Goal: Use online tool/utility: Utilize a website feature to perform a specific function

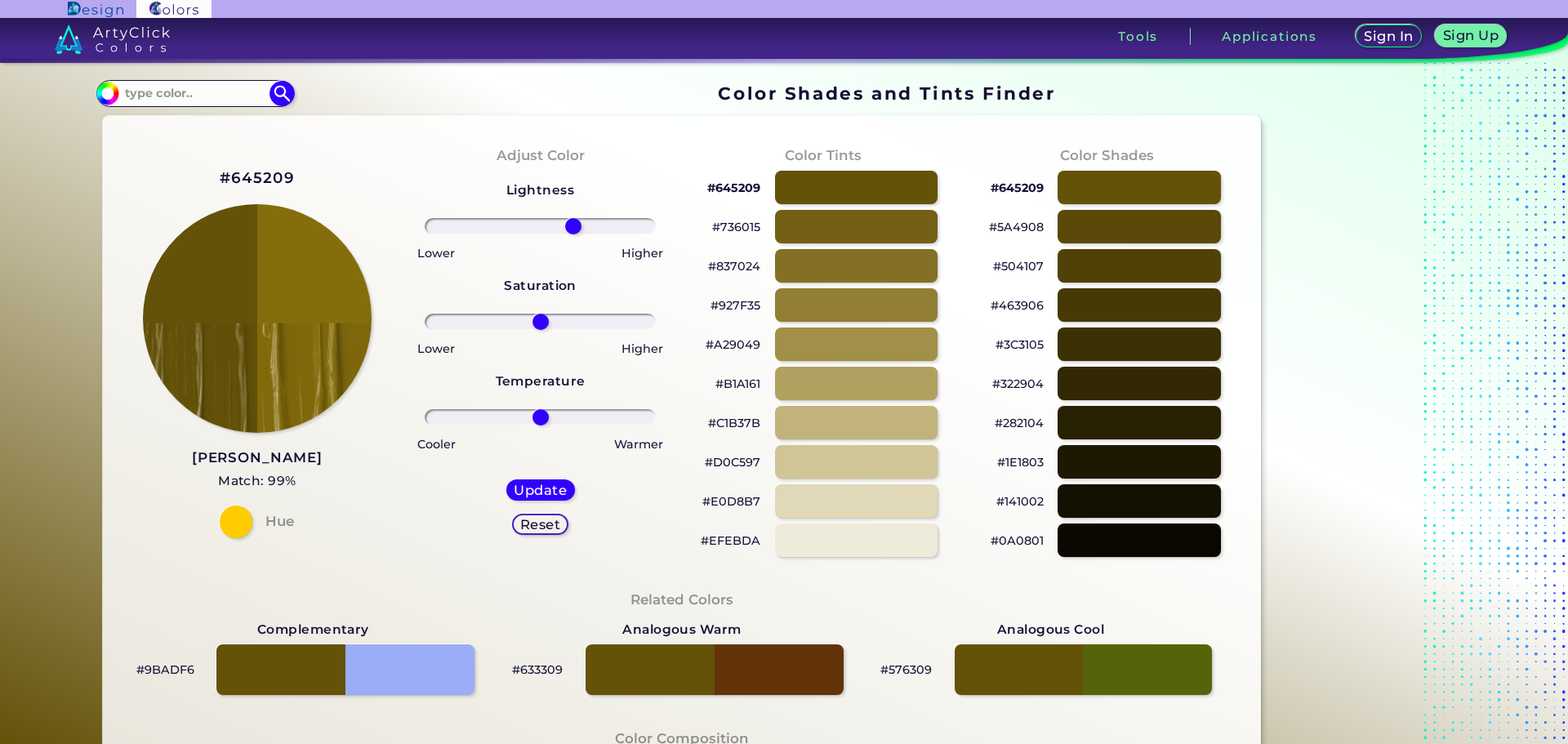
drag, startPoint x: 535, startPoint y: 225, endPoint x: 570, endPoint y: 225, distance: 35.0
type input "31"
click at [570, 225] on input "range" at bounding box center [541, 226] width 231 height 16
drag, startPoint x: 536, startPoint y: 321, endPoint x: 565, endPoint y: 313, distance: 30.1
type input "27"
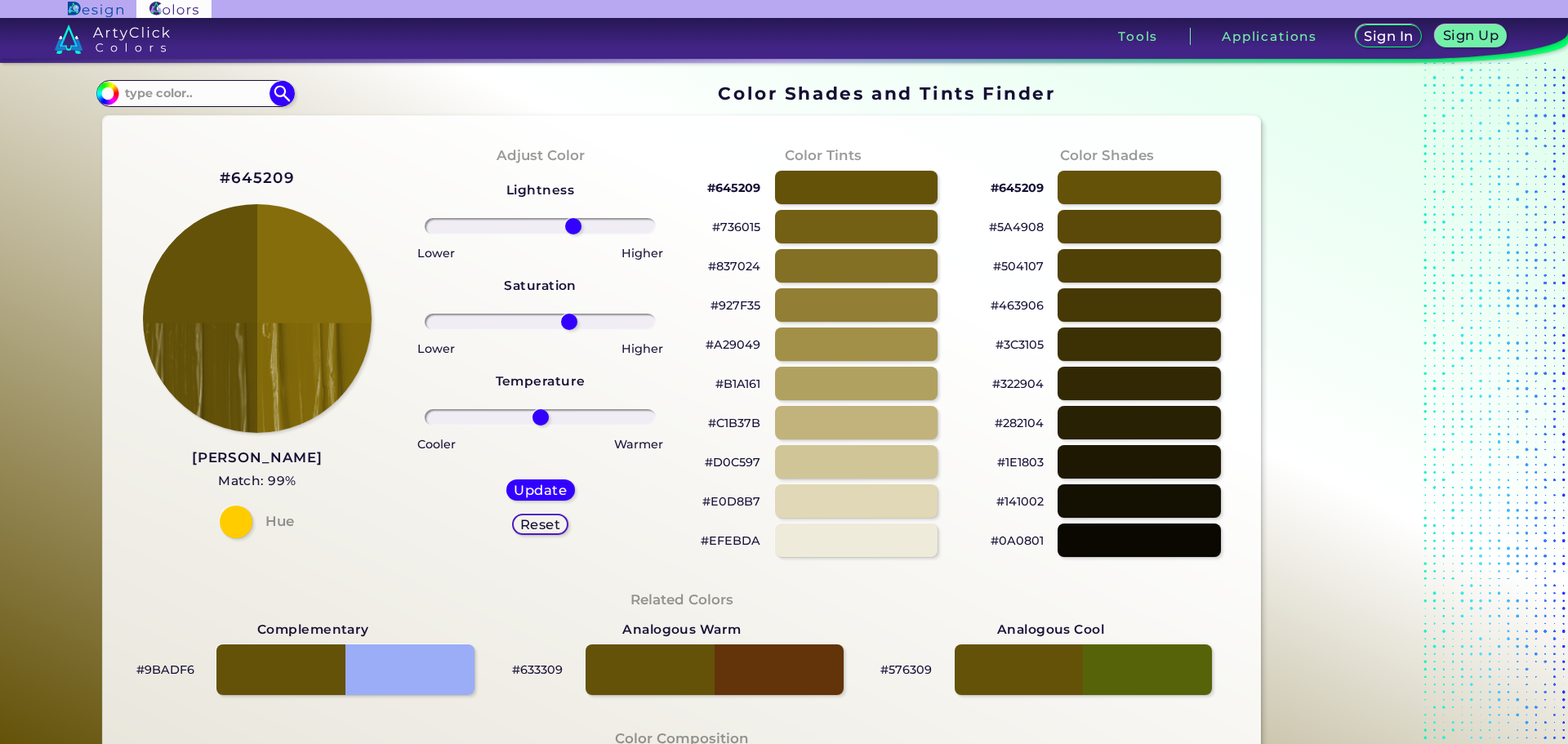
click at [565, 314] on input "range" at bounding box center [541, 322] width 231 height 16
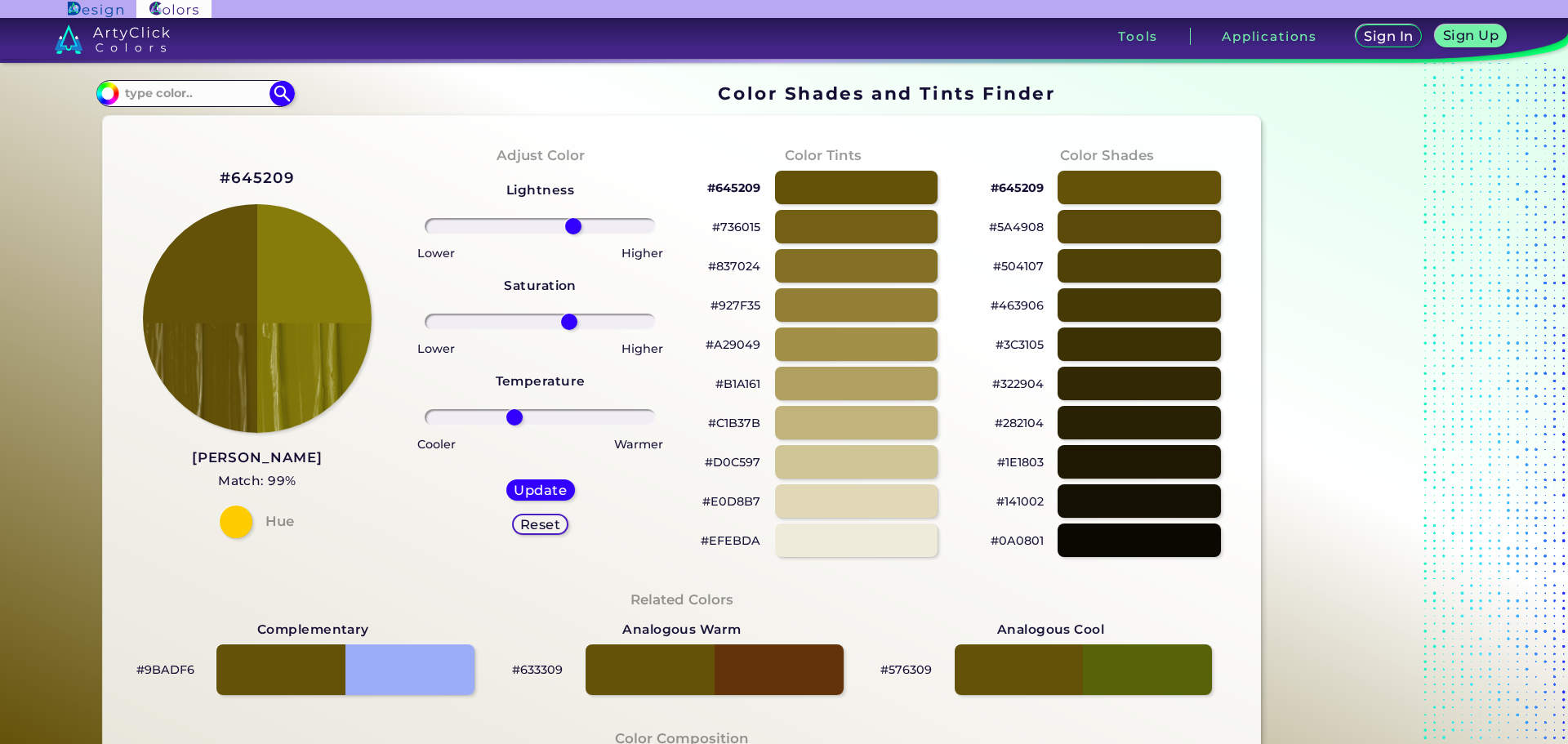
drag, startPoint x: 528, startPoint y: 409, endPoint x: 551, endPoint y: 416, distance: 24.0
type input "-19"
click at [516, 412] on input "range" at bounding box center [541, 417] width 231 height 16
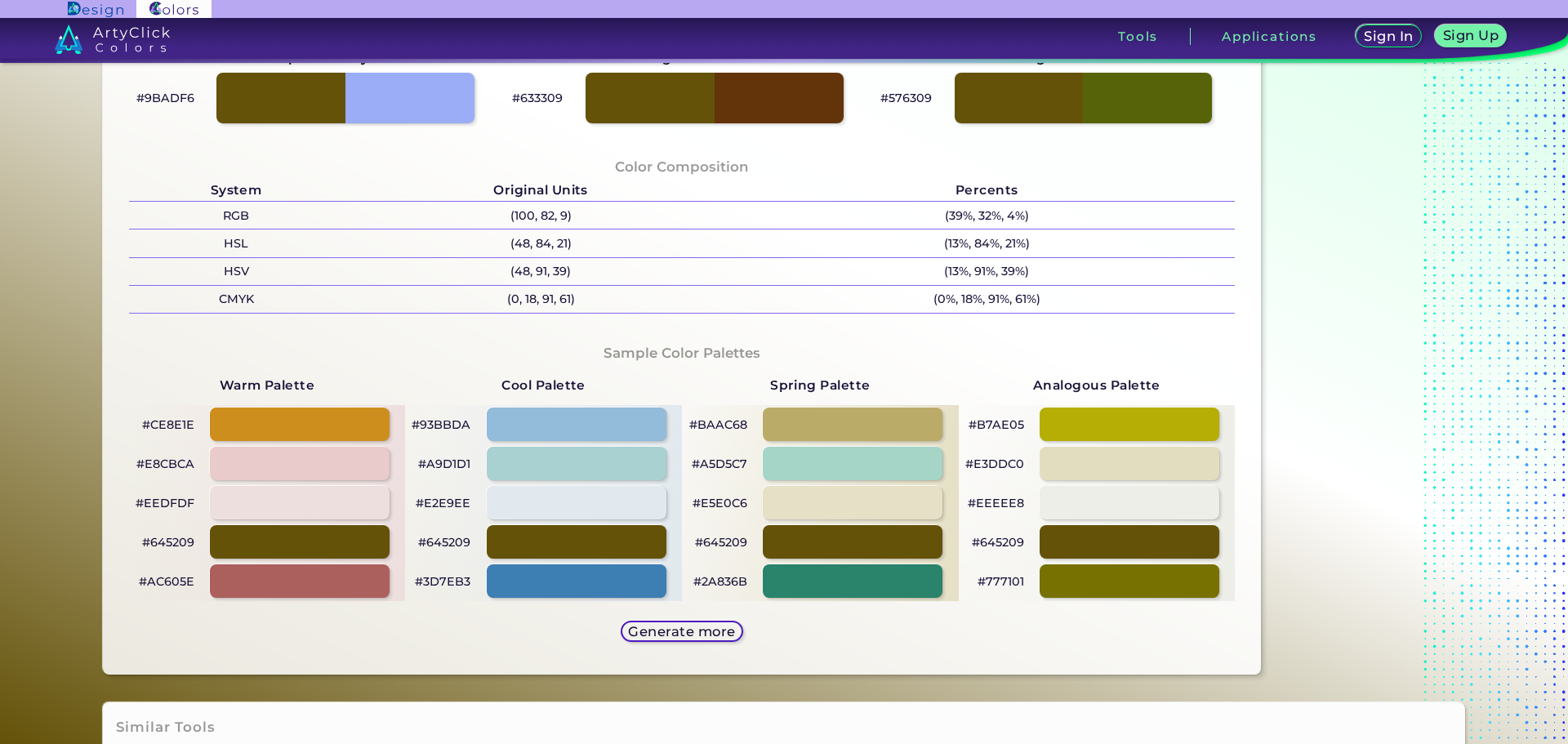
click at [866, 435] on div at bounding box center [852, 424] width 179 height 34
type input "#baac68"
type input "0"
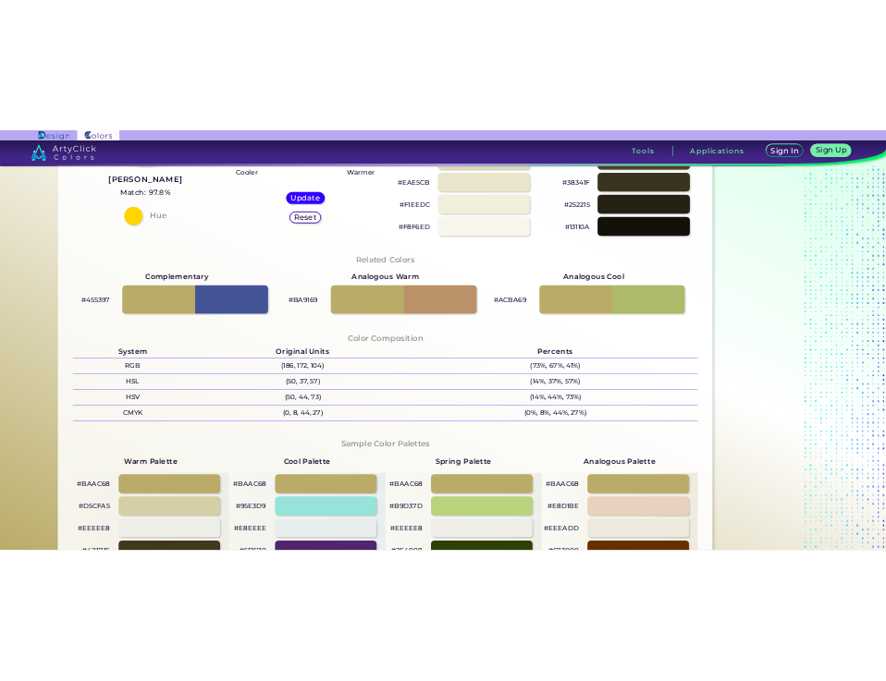
scroll to position [92, 0]
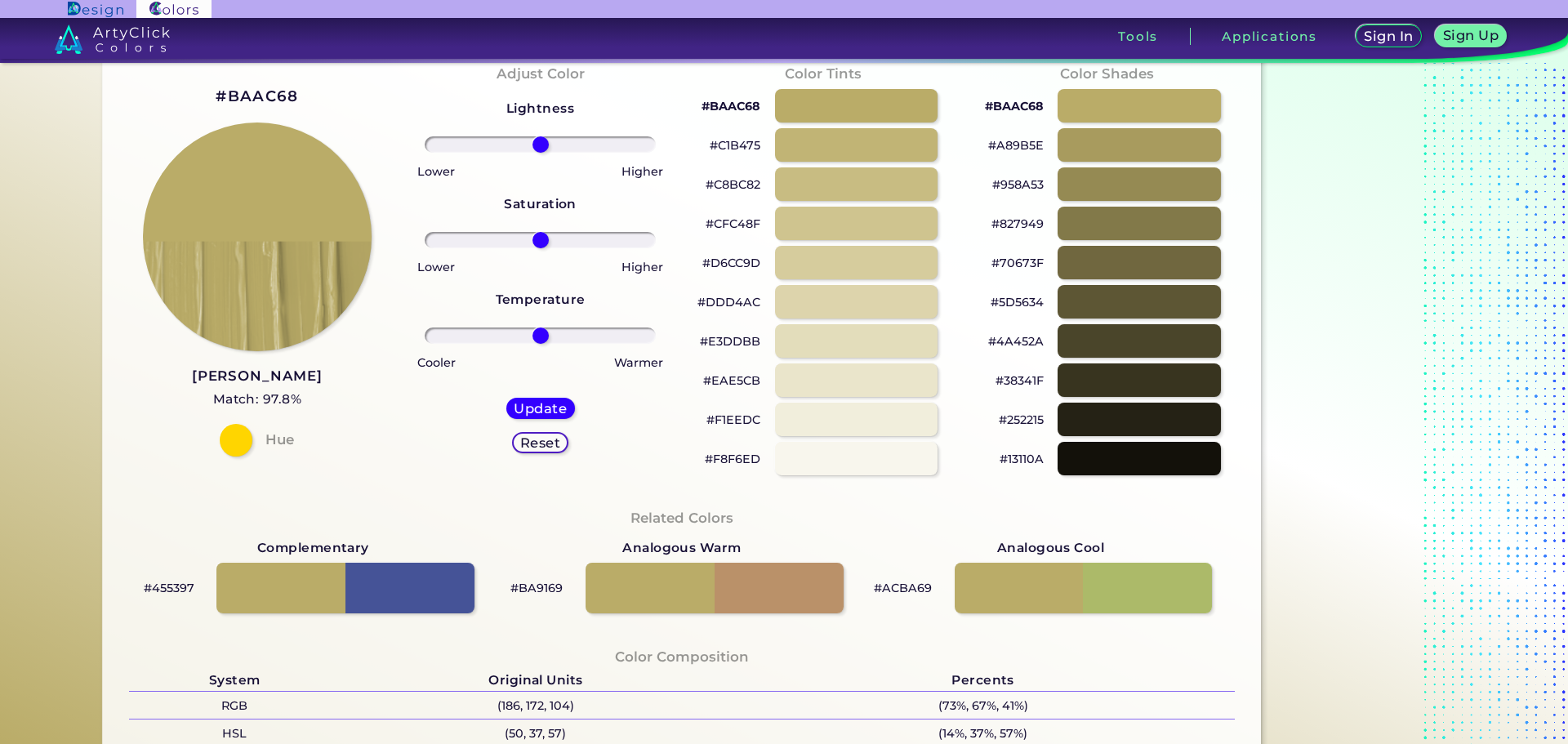
click at [111, 11] on img at bounding box center [95, 10] width 55 height 16
